Goal: Transaction & Acquisition: Book appointment/travel/reservation

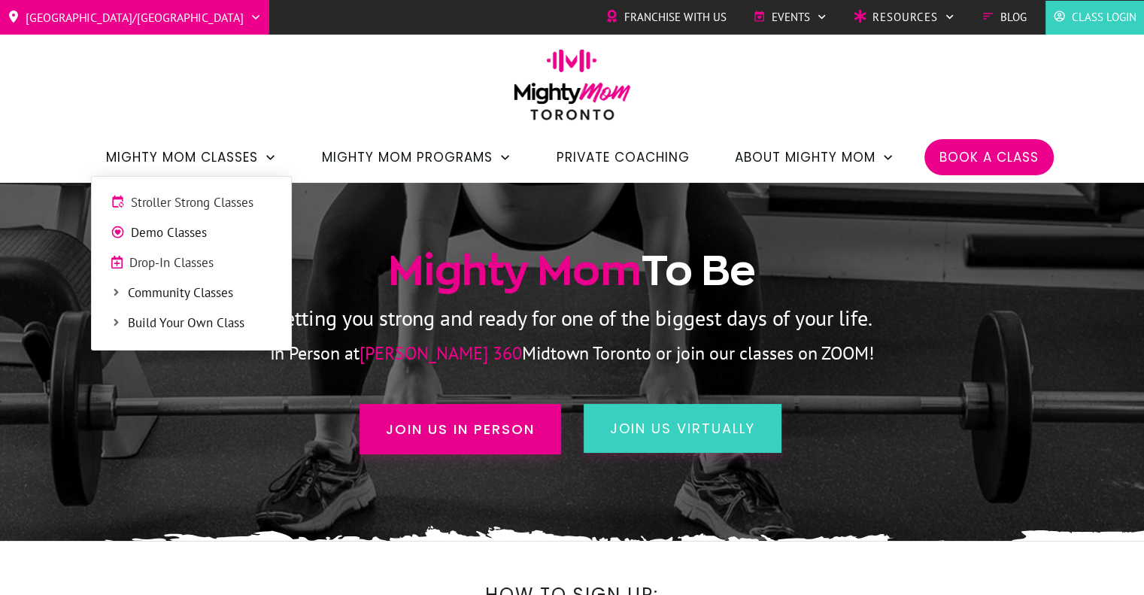
click at [192, 165] on span "Mighty Mom Classes" at bounding box center [182, 157] width 152 height 26
click at [196, 198] on span "Stroller Strong Classes" at bounding box center [201, 203] width 141 height 20
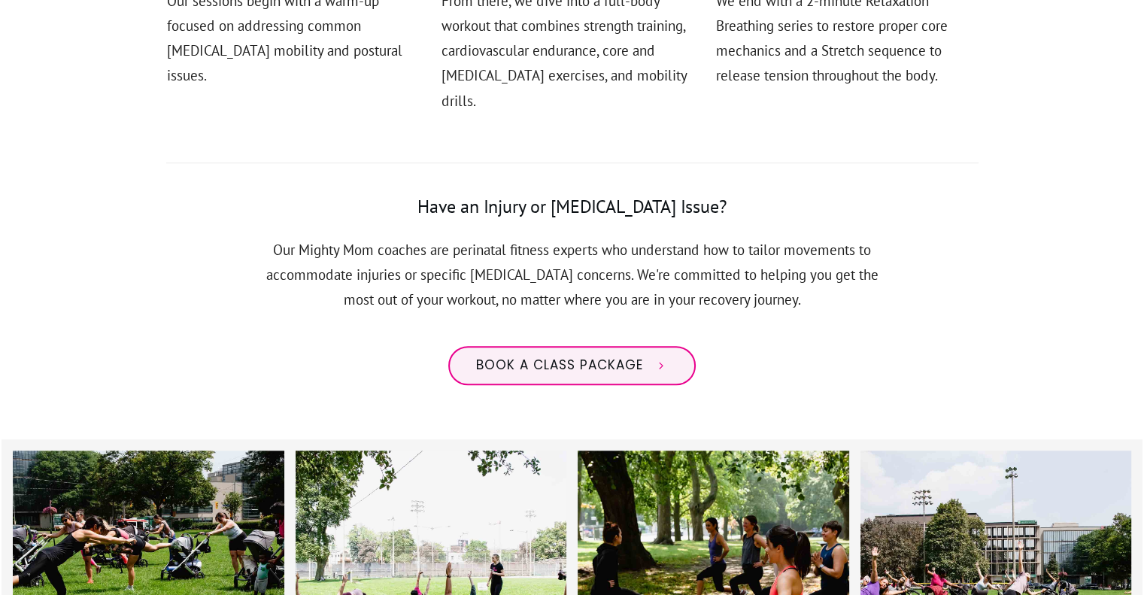
scroll to position [1101, 0]
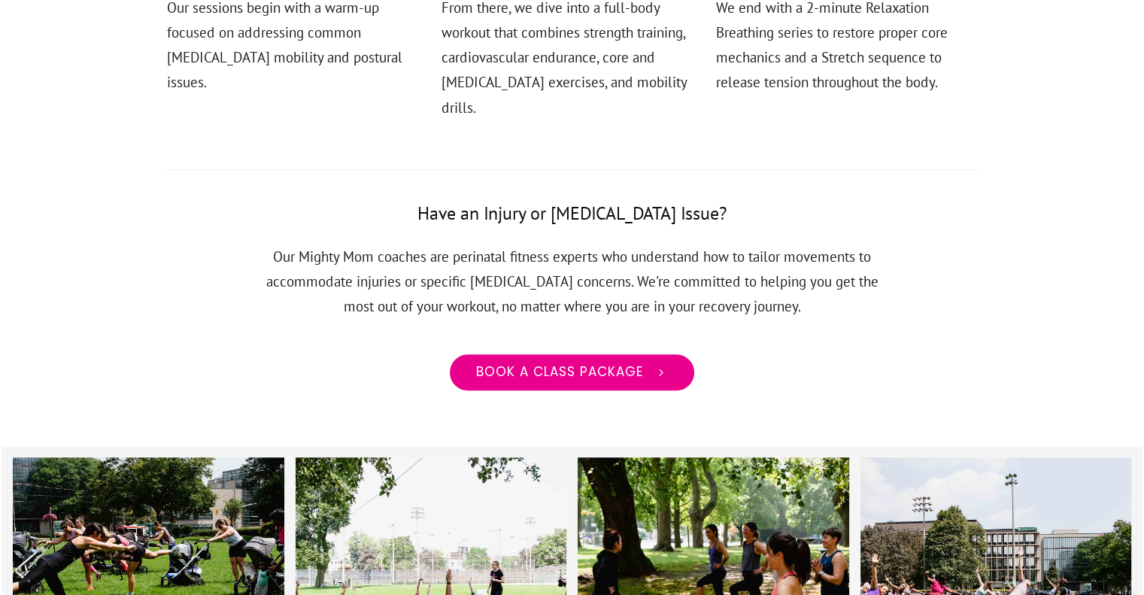
click at [611, 365] on link "Book a class package" at bounding box center [571, 372] width 247 height 39
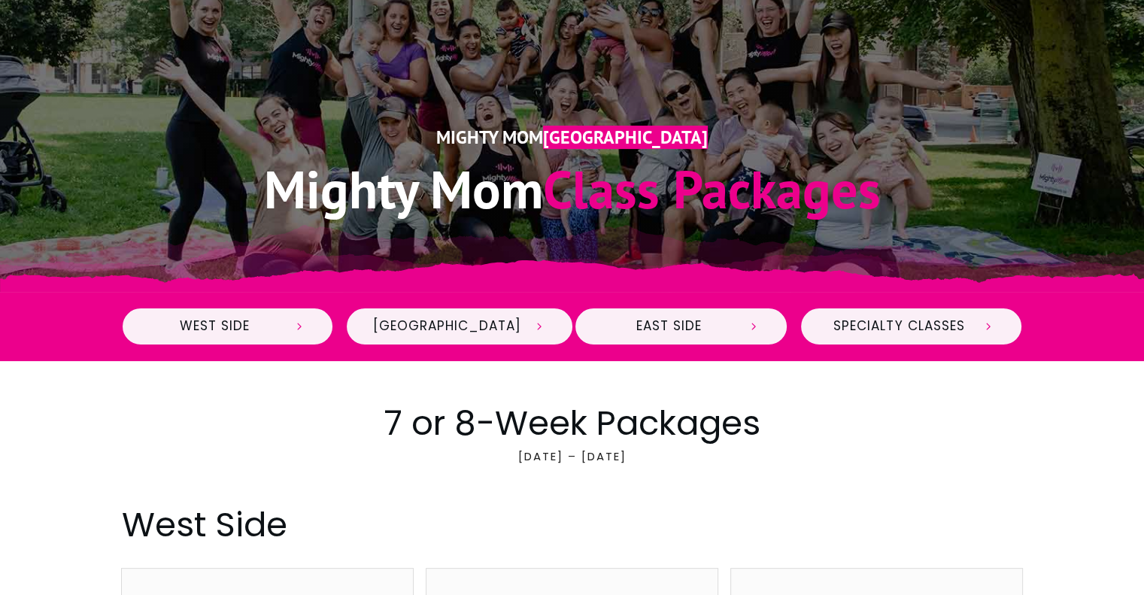
scroll to position [27, 0]
